Goal: Task Accomplishment & Management: Manage account settings

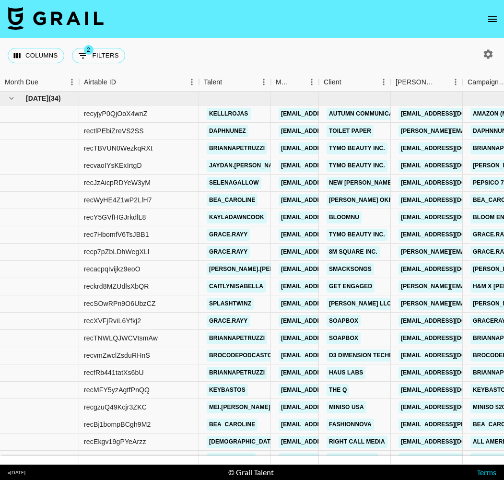
click at [491, 56] on icon "button" at bounding box center [488, 53] width 9 height 9
select select "May '25"
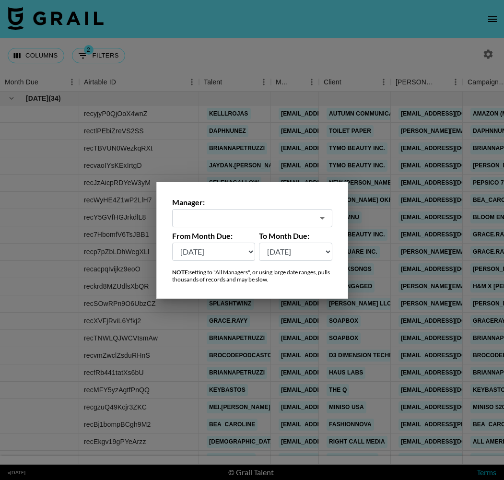
type input "[EMAIL_ADDRESS][DOMAIN_NAME]"
click at [491, 56] on div at bounding box center [252, 240] width 504 height 480
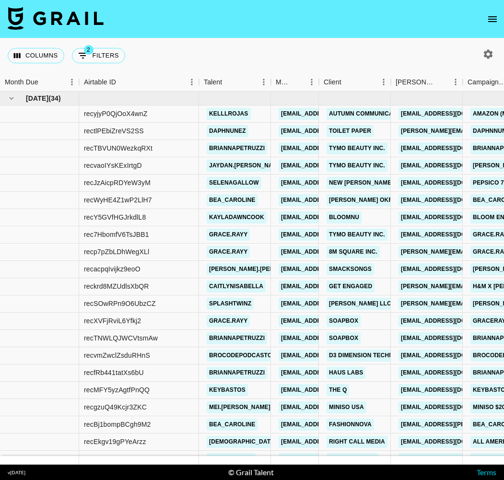
click at [488, 16] on icon "open drawer" at bounding box center [493, 19] width 12 height 12
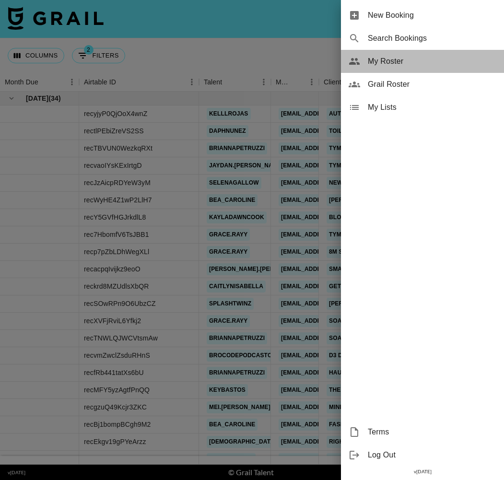
click at [405, 67] on div "My Roster" at bounding box center [422, 61] width 163 height 23
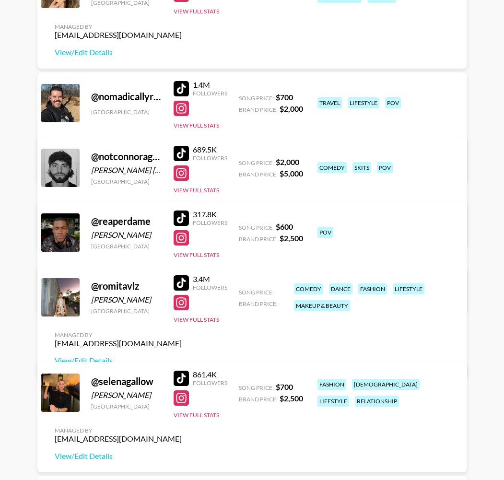
scroll to position [3133, 0]
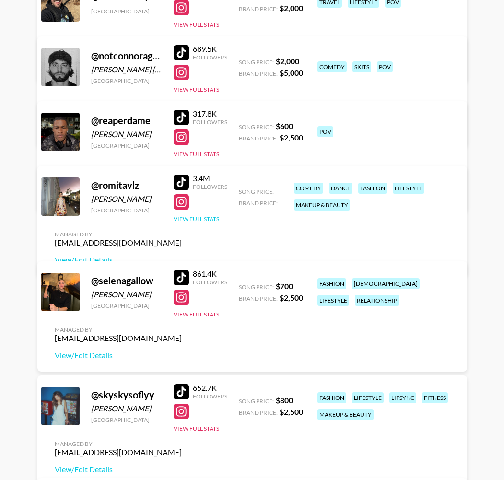
click at [206, 223] on button "View Full Stats" at bounding box center [197, 218] width 46 height 7
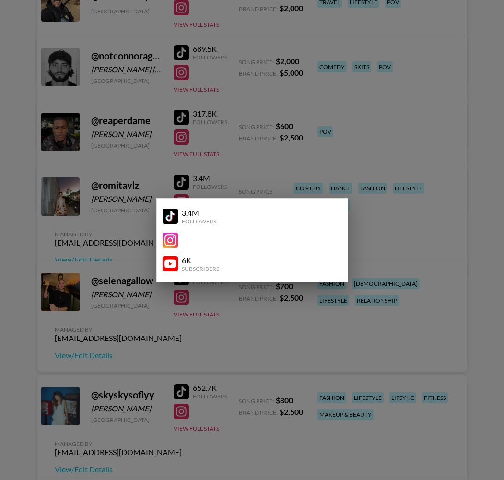
click at [314, 171] on div at bounding box center [252, 240] width 504 height 480
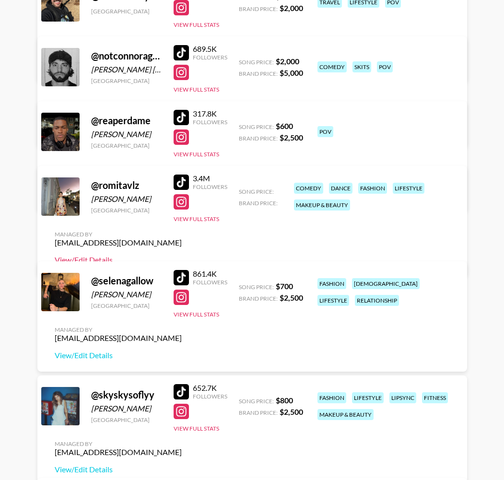
click at [182, 255] on link "View/Edit Details" at bounding box center [118, 260] width 127 height 10
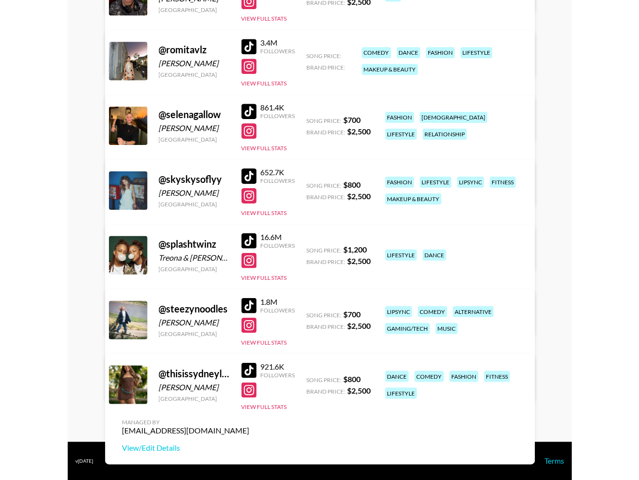
scroll to position [2577, 0]
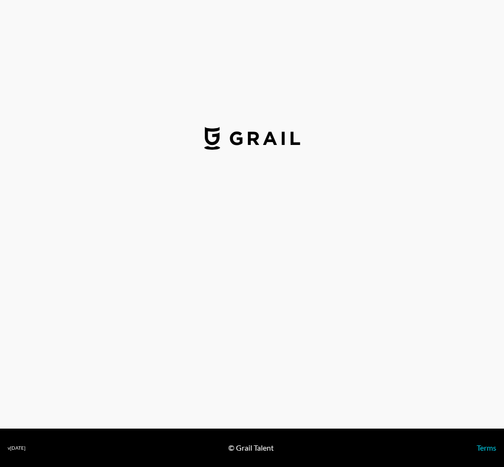
select select "USD"
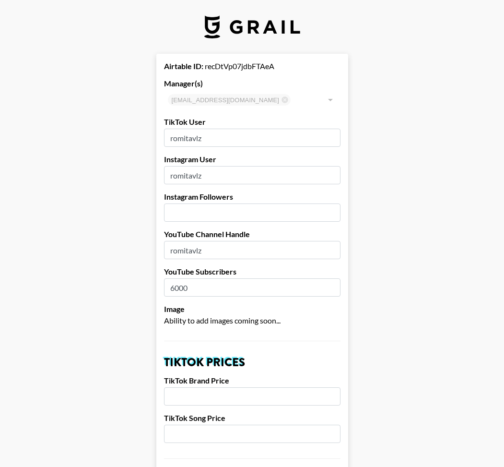
type input "Canada"
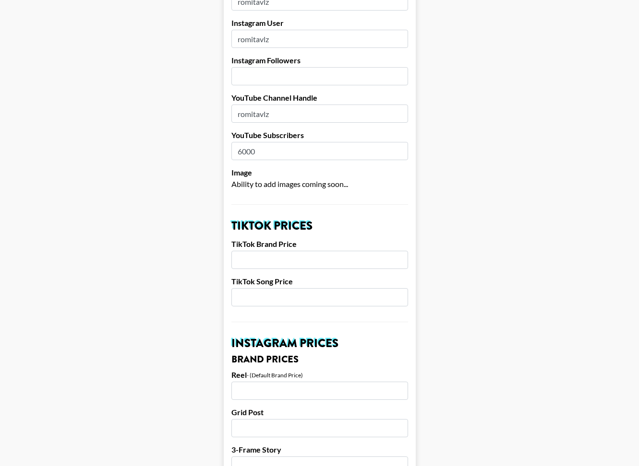
scroll to position [151, 0]
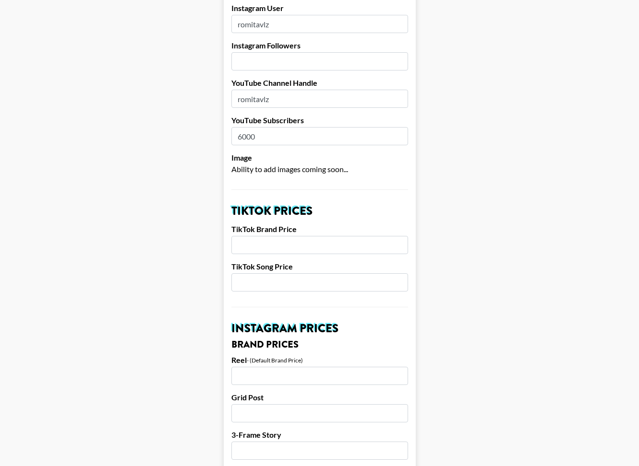
click at [300, 245] on input "number" at bounding box center [319, 245] width 177 height 18
type input "8"
click at [318, 282] on input "number" at bounding box center [319, 282] width 177 height 18
type input "1"
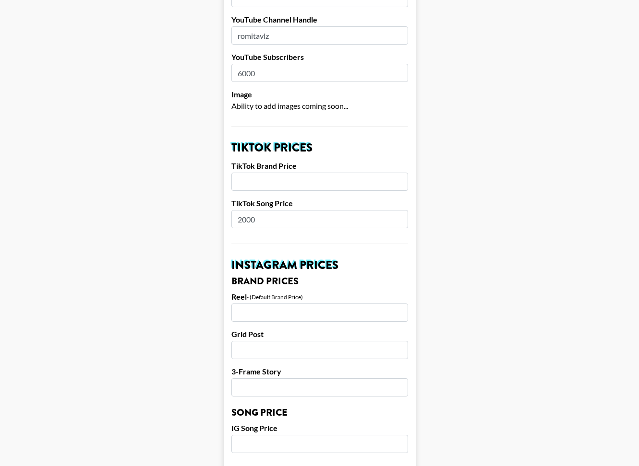
scroll to position [237, 0]
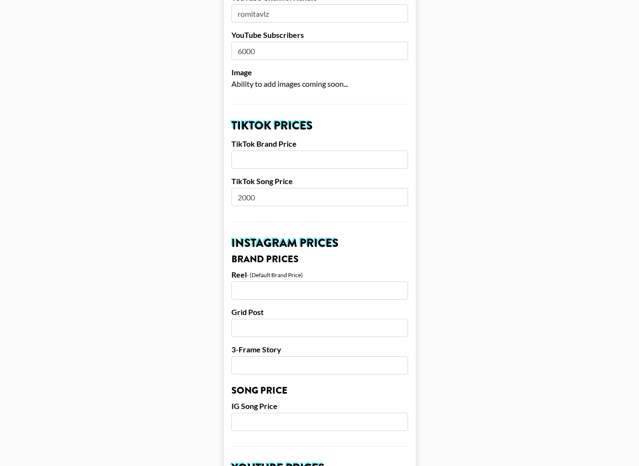
type input "2000"
click at [308, 292] on input "number" at bounding box center [319, 291] width 177 height 18
type input "8000"
click at [308, 324] on input "number" at bounding box center [319, 328] width 177 height 18
type input "8"
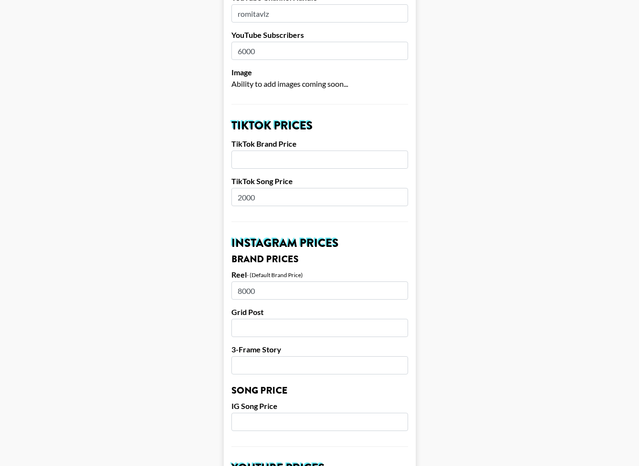
click at [241, 291] on input "8000" at bounding box center [319, 291] width 177 height 18
click at [280, 363] on input "number" at bounding box center [319, 365] width 177 height 18
type input "3"
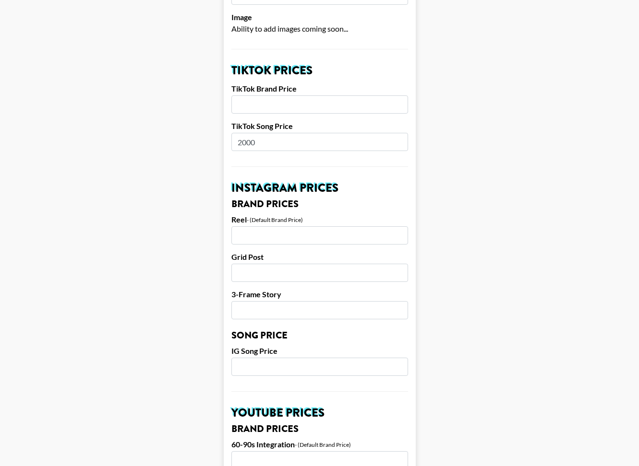
scroll to position [331, 0]
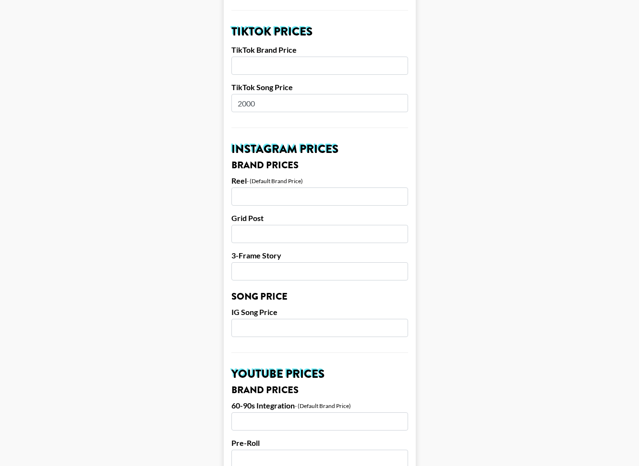
click at [286, 331] on input "number" at bounding box center [319, 328] width 177 height 18
type input "1"
type input "2"
click at [241, 102] on input "2000" at bounding box center [319, 103] width 177 height 18
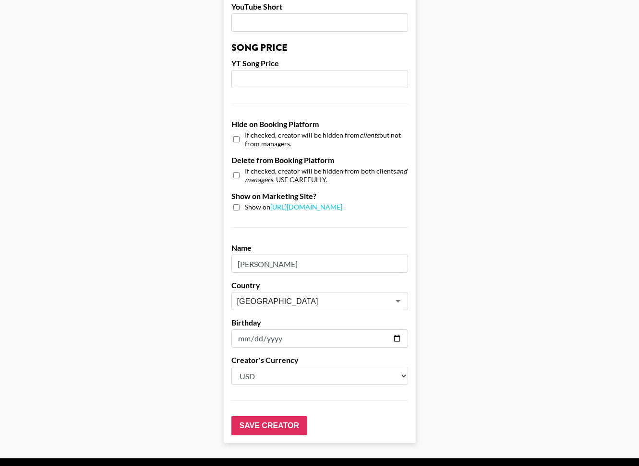
scroll to position [834, 0]
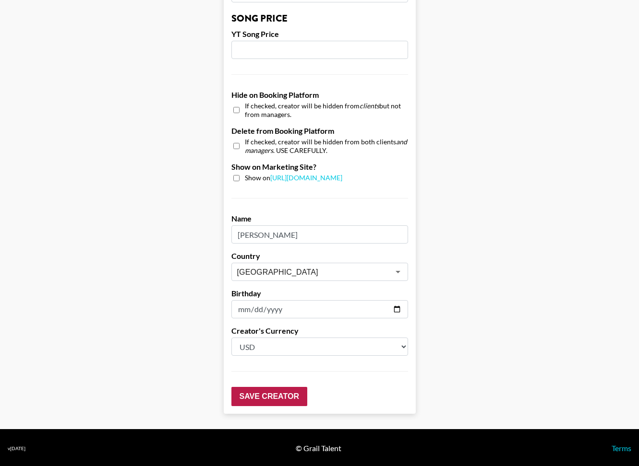
click at [266, 396] on input "Save Creator" at bounding box center [269, 396] width 76 height 19
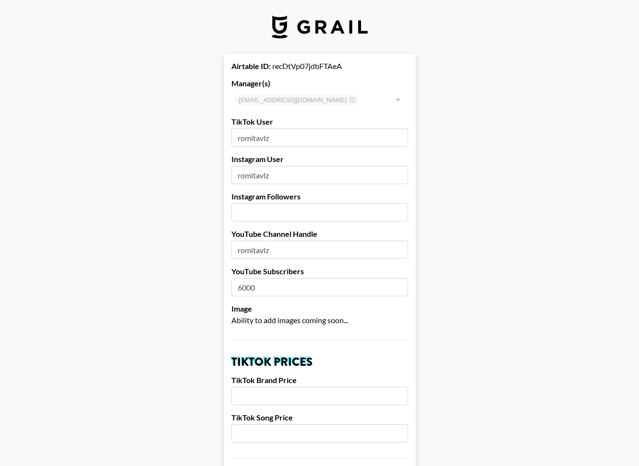
scroll to position [0, 0]
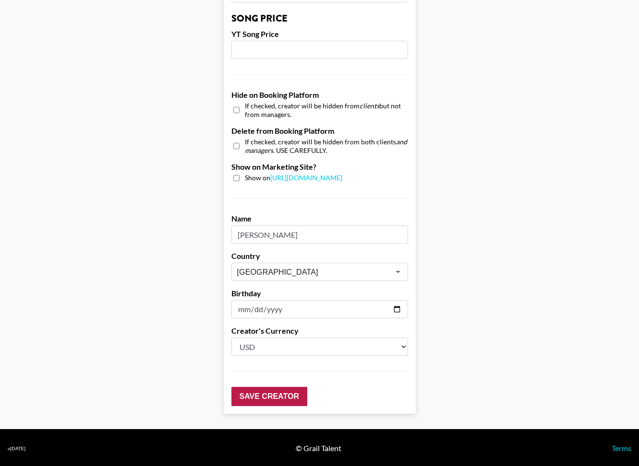
click at [288, 397] on input "Save Creator" at bounding box center [269, 396] width 76 height 19
click at [285, 394] on input "Save Creator" at bounding box center [269, 396] width 76 height 19
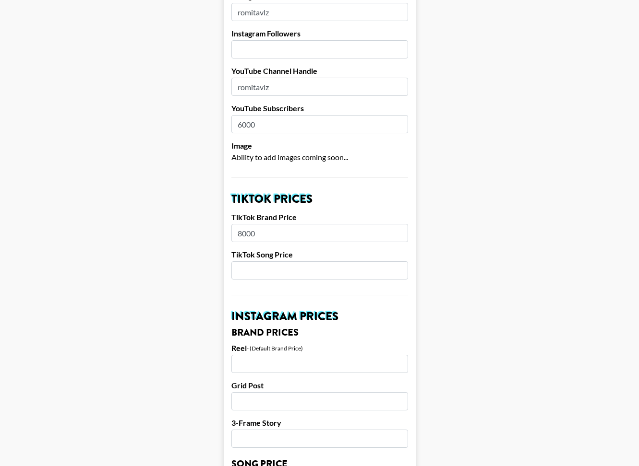
type input "8000"
click at [244, 270] on input "number" at bounding box center [319, 270] width 177 height 18
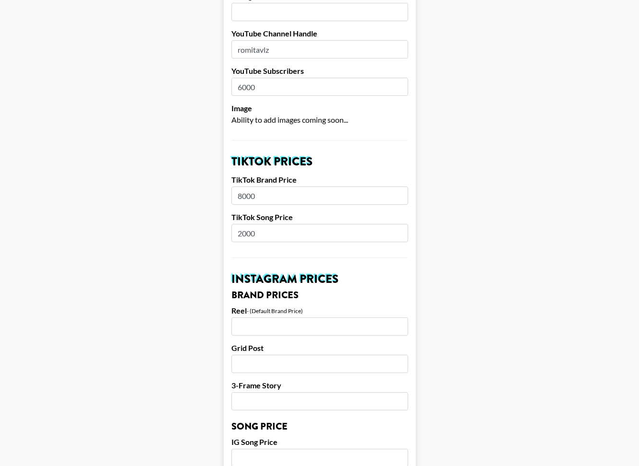
scroll to position [213, 0]
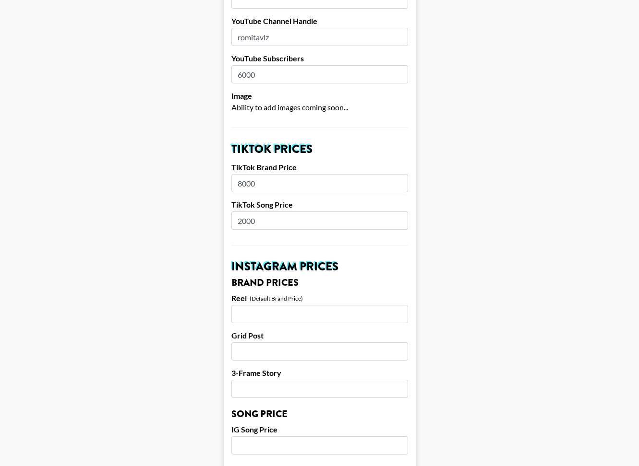
type input "2000"
click at [244, 318] on input "number" at bounding box center [319, 314] width 177 height 18
type input "8000"
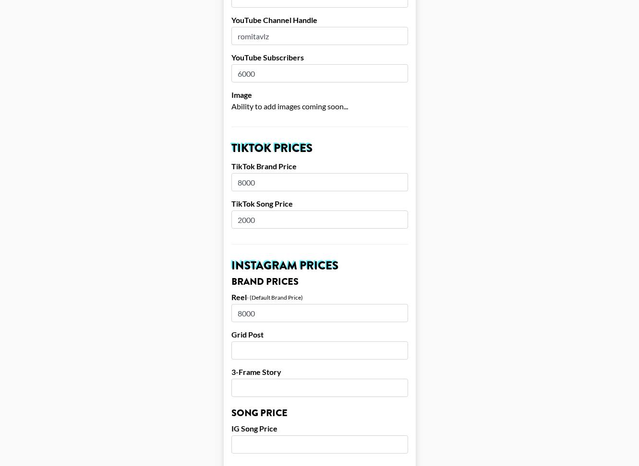
click at [243, 354] on input "number" at bounding box center [319, 351] width 177 height 18
click at [244, 353] on input "number" at bounding box center [319, 351] width 177 height 18
type input "8000"
click at [244, 386] on input "number" at bounding box center [319, 388] width 177 height 18
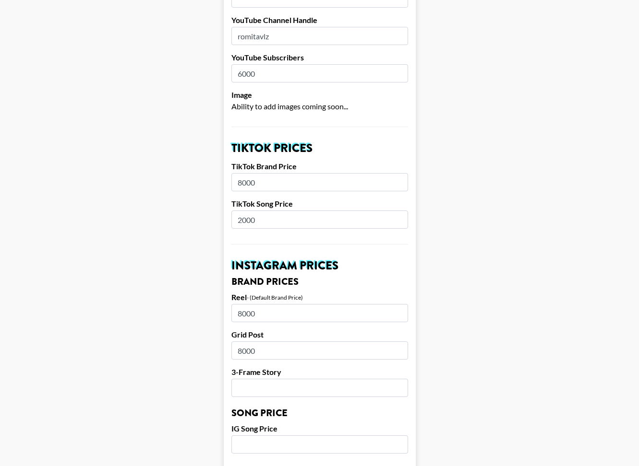
type input "3000"
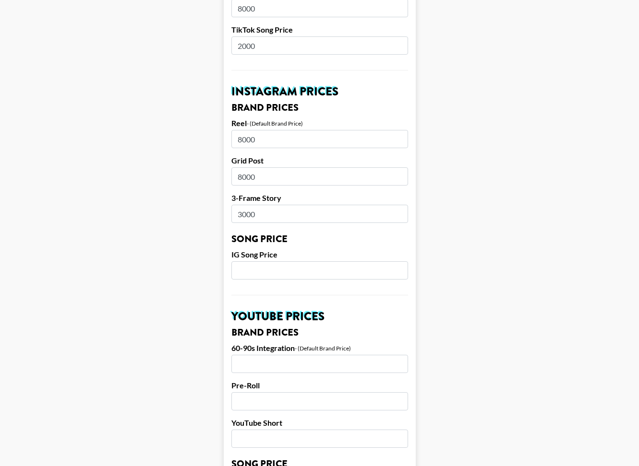
type input "3000"
click at [242, 271] on input "number" at bounding box center [319, 270] width 177 height 18
type input "2000"
click at [504, 271] on main "Airtable ID: recDtVp07jdbFTAeA Manager(s) maxelk@grail-talent.com ​ TikTok User…" at bounding box center [319, 263] width 623 height 1194
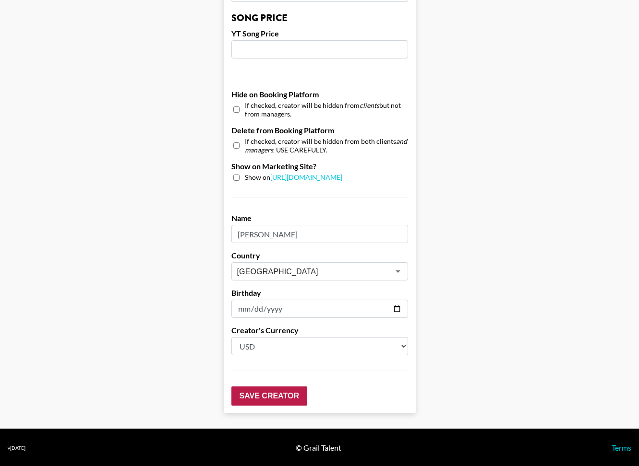
scroll to position [834, 0]
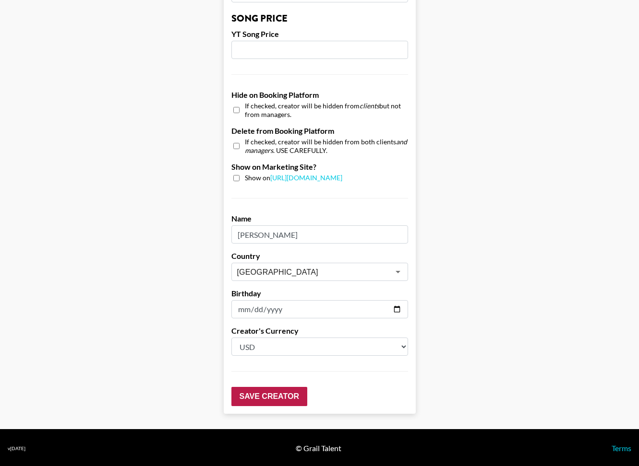
click at [280, 394] on input "Save Creator" at bounding box center [269, 396] width 76 height 19
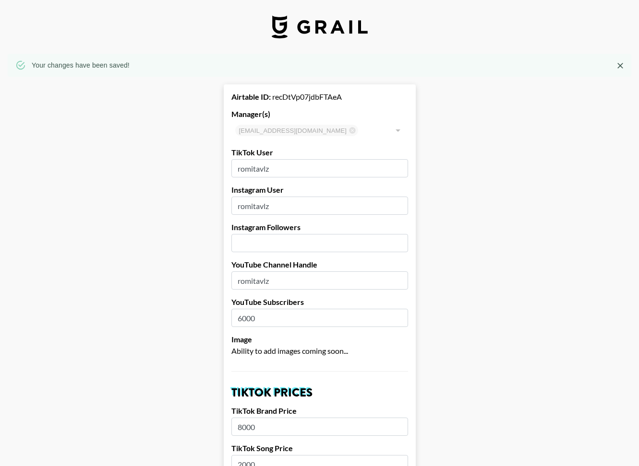
scroll to position [0, 0]
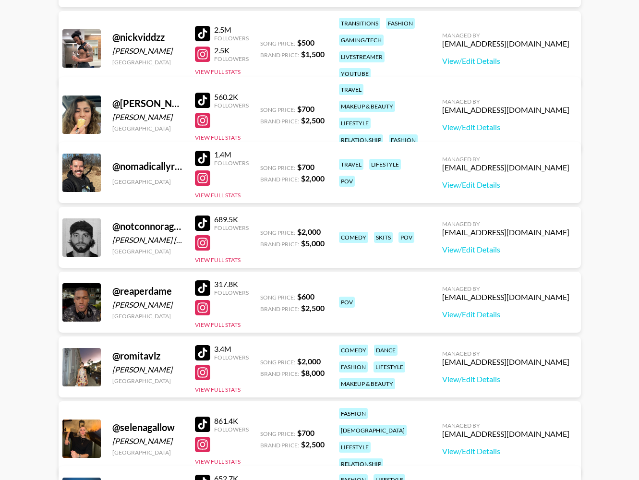
scroll to position [1888, 0]
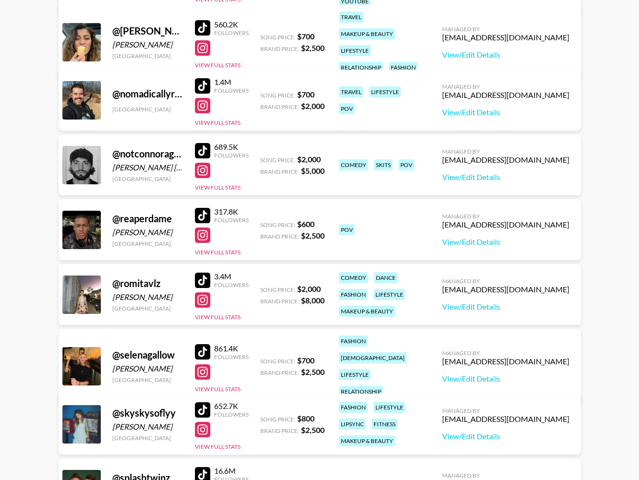
click at [202, 278] on div at bounding box center [202, 280] width 15 height 15
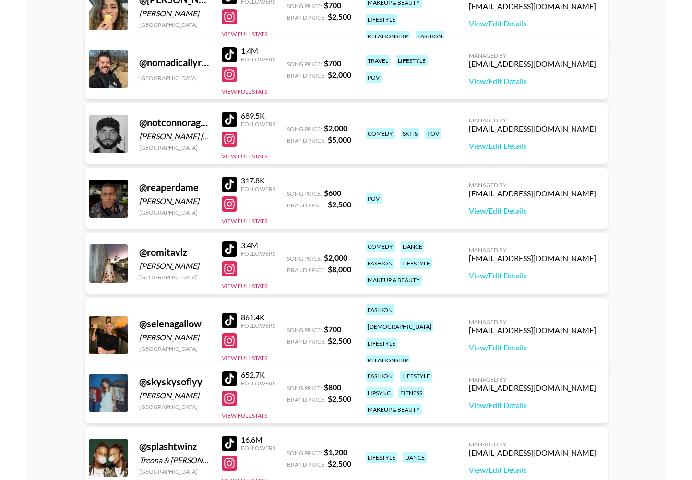
scroll to position [1918, 0]
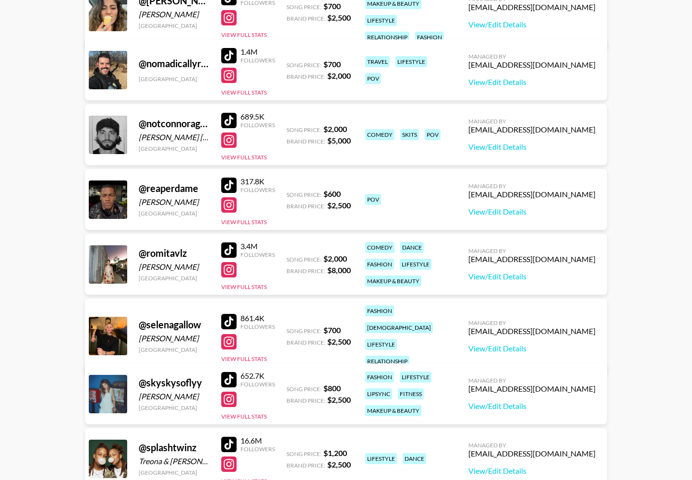
click at [229, 249] on div at bounding box center [228, 249] width 15 height 15
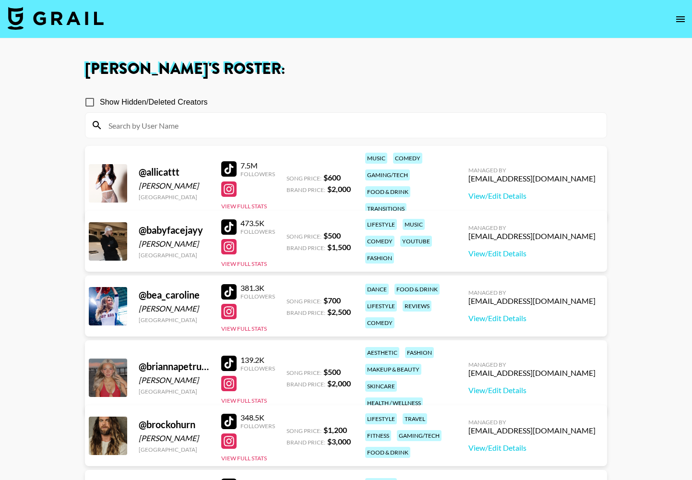
scroll to position [0, 0]
click at [59, 15] on img at bounding box center [56, 18] width 96 height 23
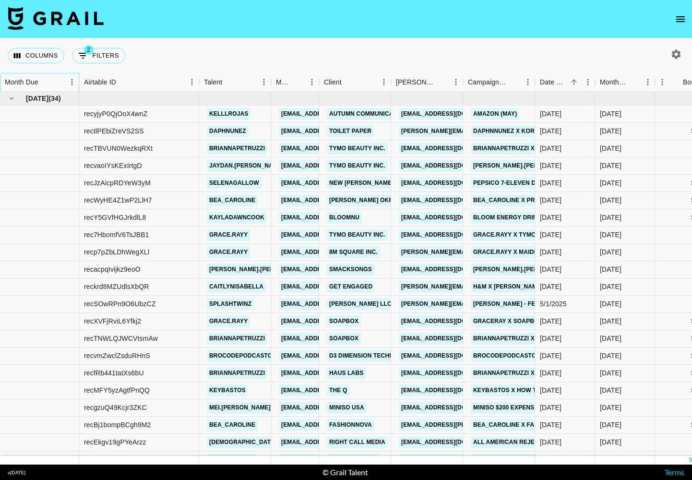
click at [45, 75] on div "Month Due" at bounding box center [35, 82] width 60 height 19
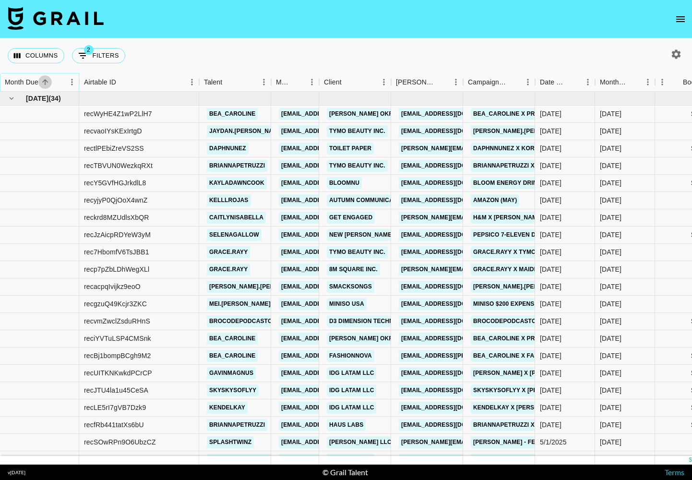
click at [50, 80] on button "Sort" at bounding box center [44, 81] width 13 height 13
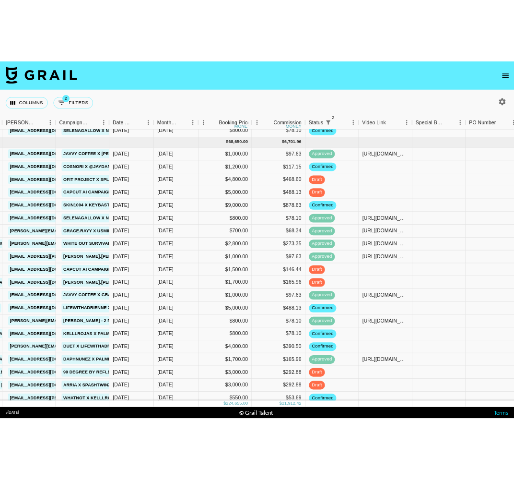
scroll to position [34, 388]
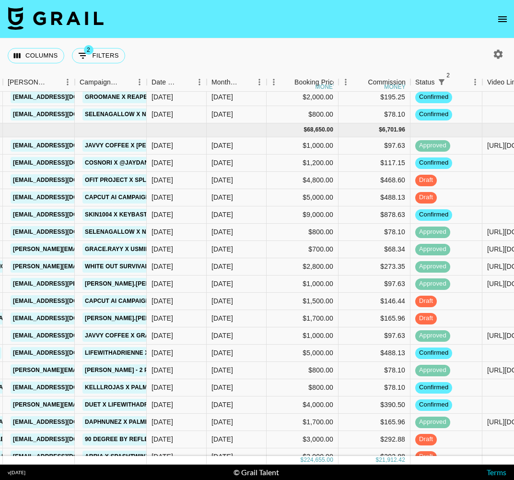
click at [499, 21] on icon "open drawer" at bounding box center [503, 19] width 12 height 12
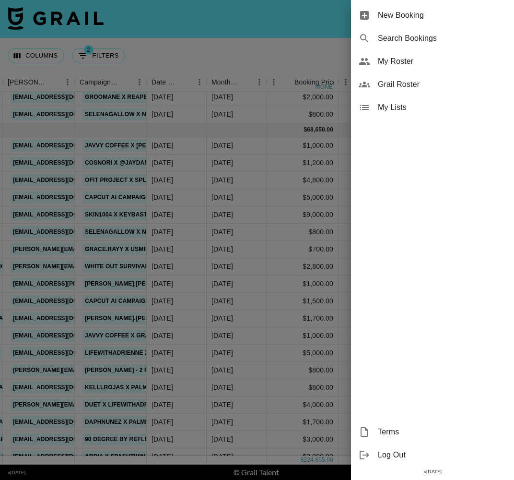
click at [418, 66] on span "My Roster" at bounding box center [442, 62] width 129 height 12
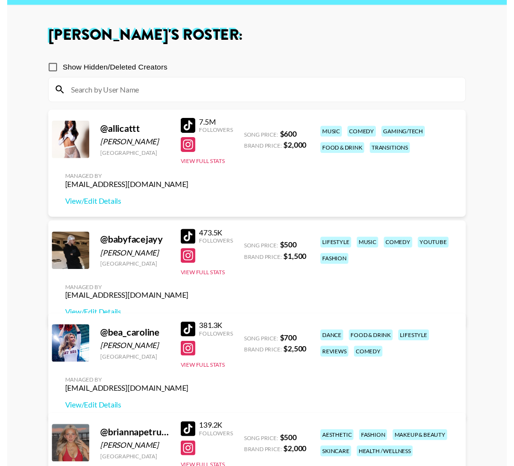
scroll to position [30, 0]
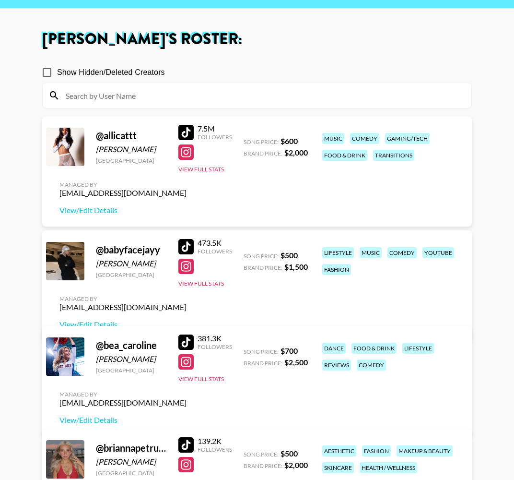
click at [182, 254] on div at bounding box center [185, 246] width 15 height 15
click at [188, 274] on div at bounding box center [185, 266] width 15 height 15
click at [187, 320] on link "View/Edit Details" at bounding box center [122, 325] width 127 height 10
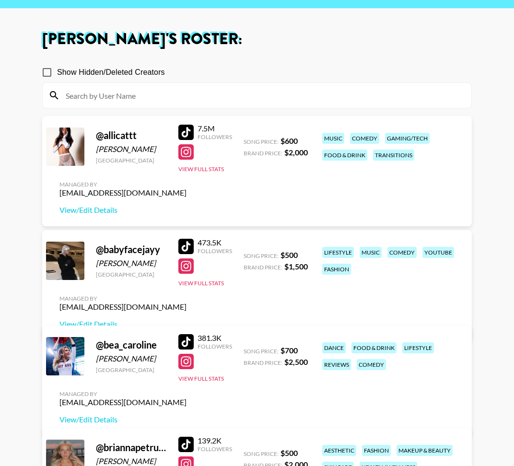
click at [192, 274] on div at bounding box center [185, 266] width 15 height 15
click at [186, 254] on div at bounding box center [185, 246] width 15 height 15
click at [189, 254] on div at bounding box center [185, 246] width 15 height 15
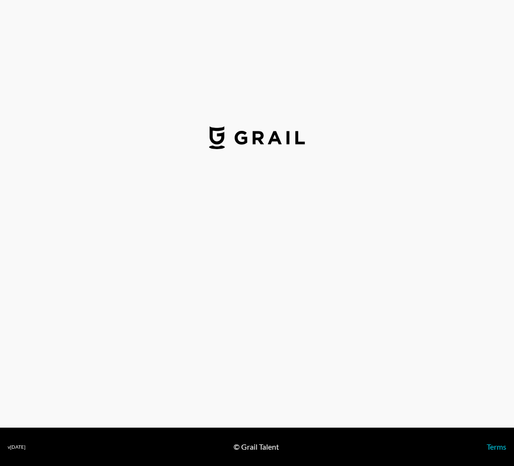
select select "USD"
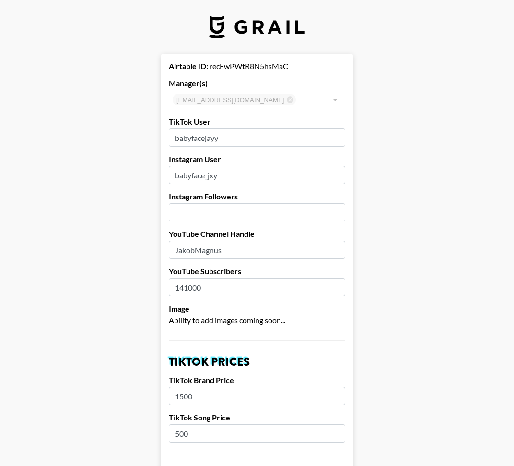
click at [206, 139] on input "babyfacejayy" at bounding box center [257, 138] width 177 height 18
paste input "[URL][DOMAIN_NAME]"
drag, startPoint x: 261, startPoint y: 139, endPoint x: 94, endPoint y: 133, distance: 167.5
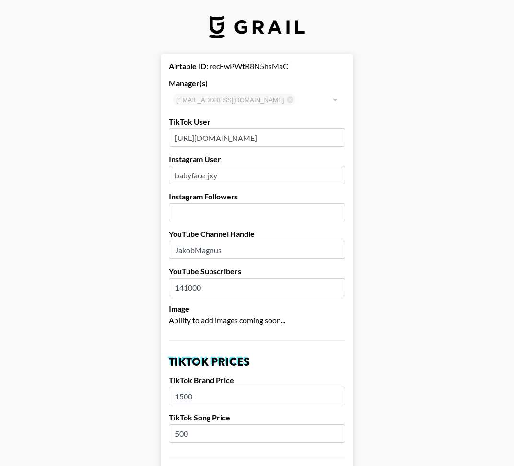
type input "babyfacejxyyy"
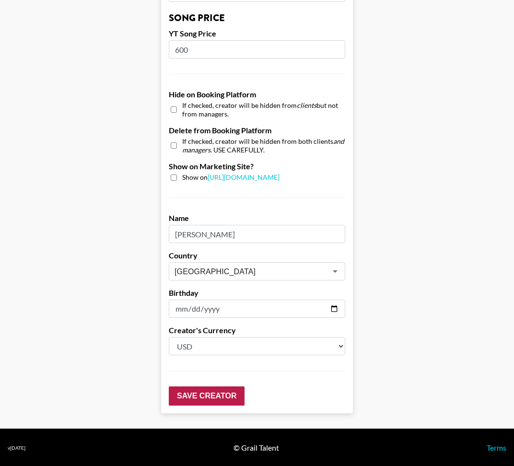
scroll to position [834, 0]
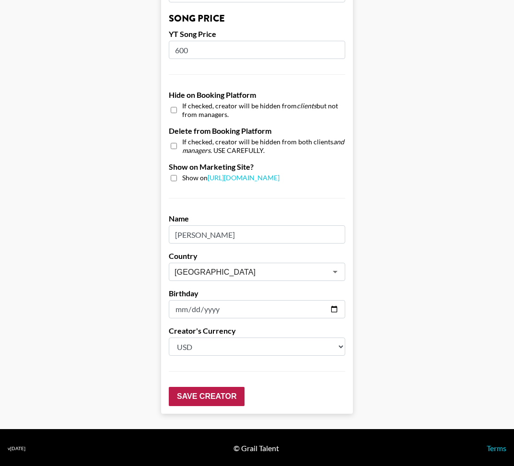
click at [178, 387] on input "Save Creator" at bounding box center [207, 396] width 76 height 19
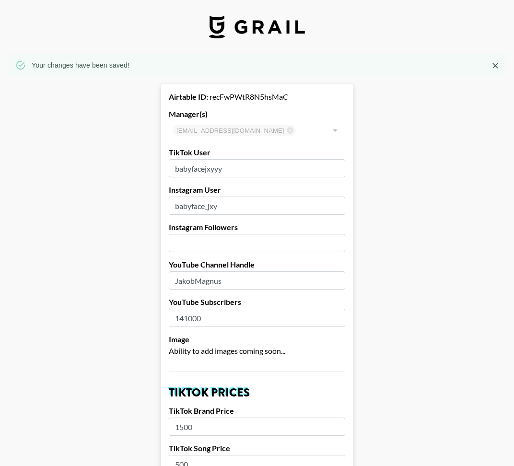
scroll to position [0, 0]
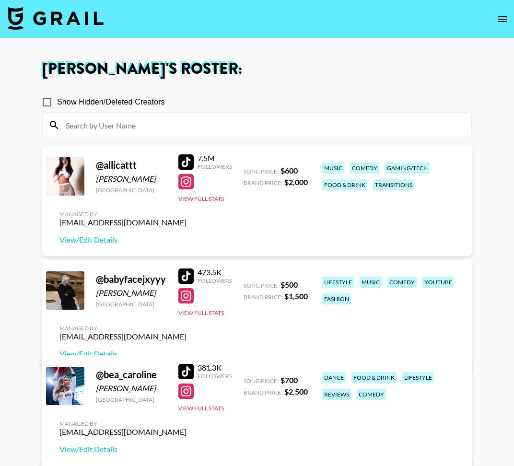
click at [189, 284] on div at bounding box center [185, 276] width 15 height 15
click at [83, 28] on img at bounding box center [56, 18] width 96 height 23
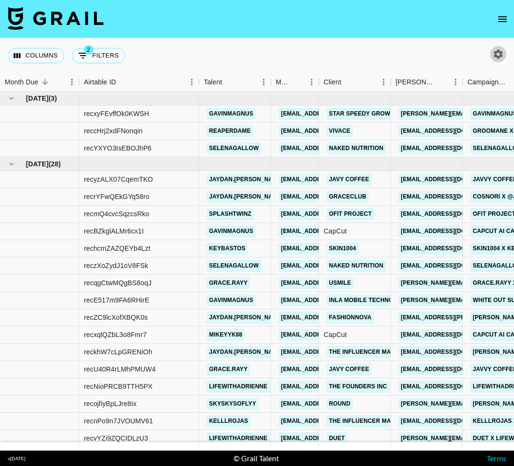
click at [504, 54] on icon "button" at bounding box center [499, 54] width 12 height 12
select select "May '25"
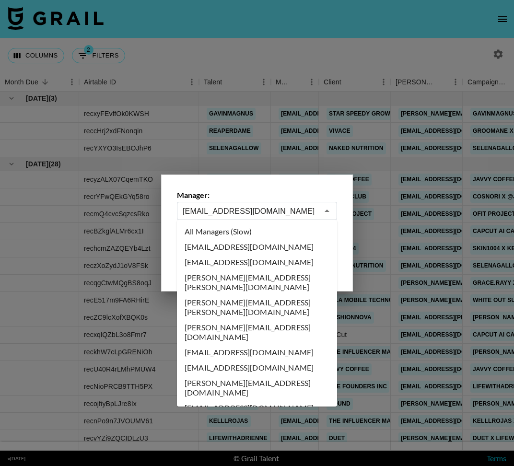
click at [210, 210] on input "maxelk@grail-talent.com" at bounding box center [251, 211] width 136 height 11
click at [231, 232] on li "All Managers (Slow)" at bounding box center [257, 231] width 160 height 15
type input "All Managers (Slow)"
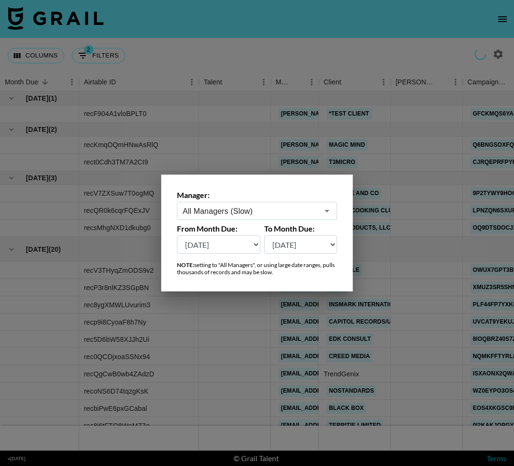
click at [322, 39] on div at bounding box center [257, 233] width 514 height 466
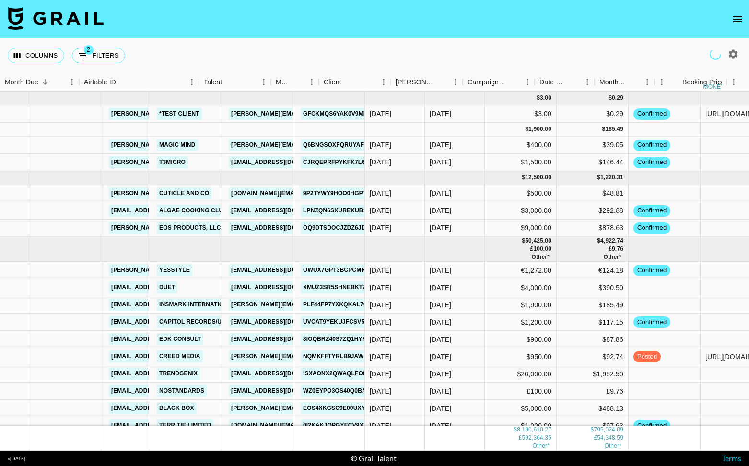
scroll to position [0, 336]
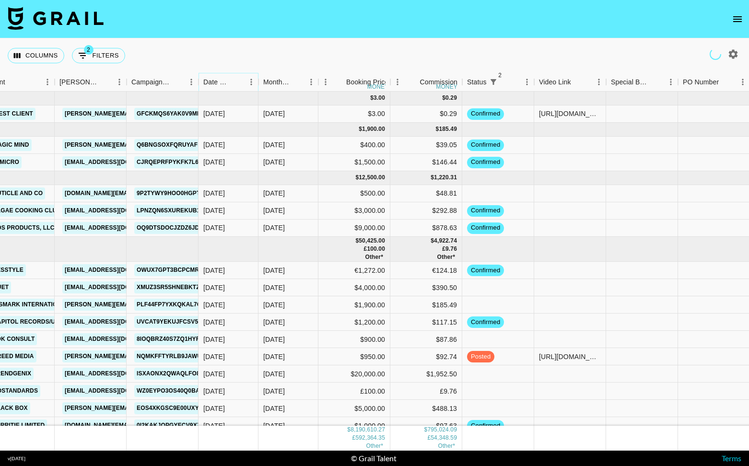
click at [237, 84] on icon "Sort" at bounding box center [237, 82] width 9 height 9
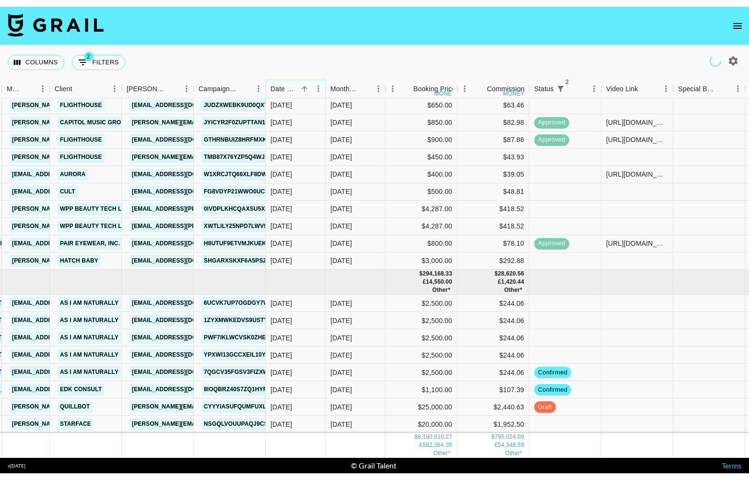
scroll to position [107222, 269]
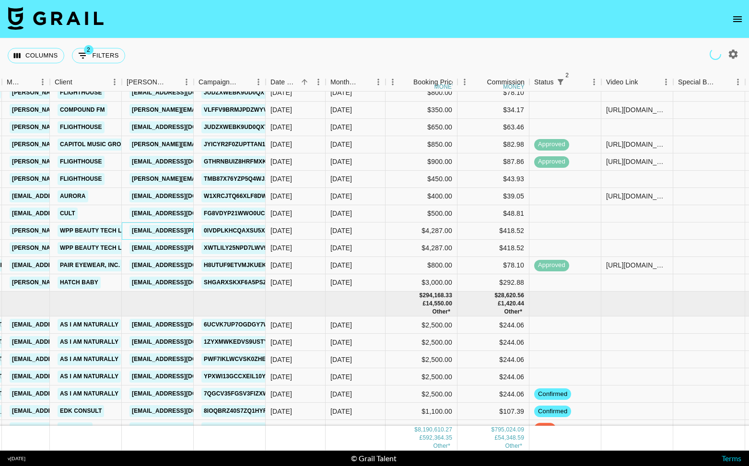
click at [156, 230] on link "cheska.acosta@wppmedia.com" at bounding box center [208, 231] width 156 height 12
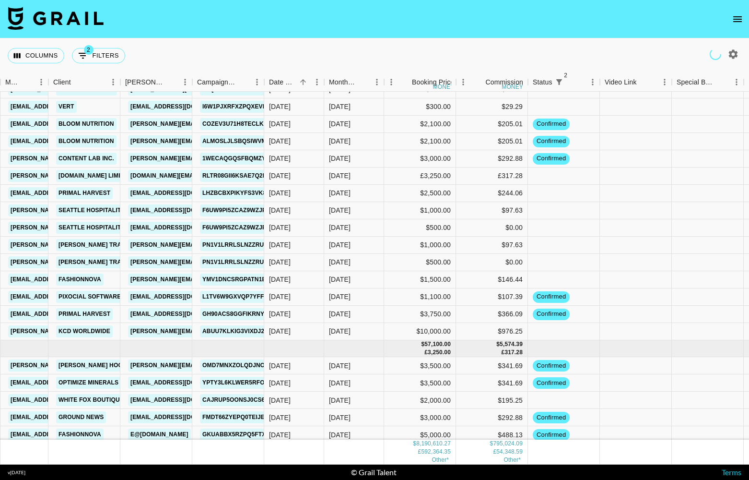
scroll to position [108701, 271]
click at [165, 330] on link "[PERSON_NAME][EMAIL_ADDRESS][DOMAIN_NAME]" at bounding box center [206, 331] width 156 height 12
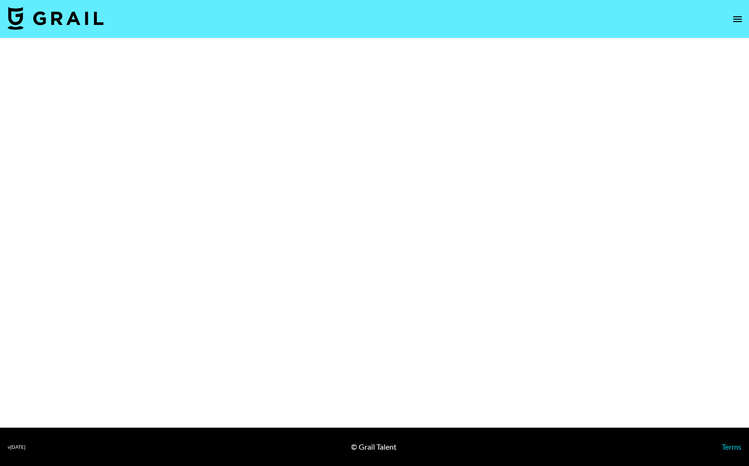
select select "Brand"
